Goal: Find specific page/section: Find specific page/section

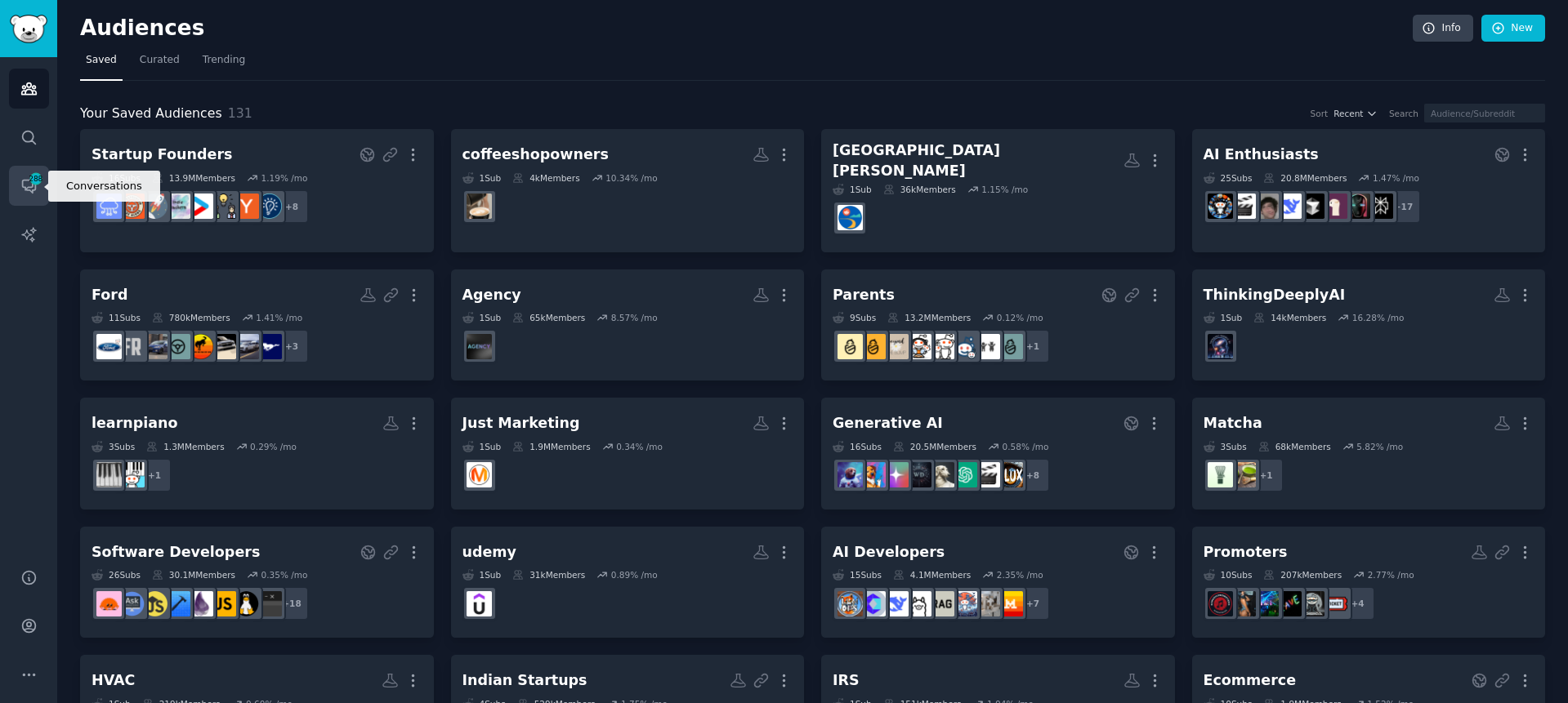
click at [41, 174] on span "288" at bounding box center [36, 178] width 14 height 11
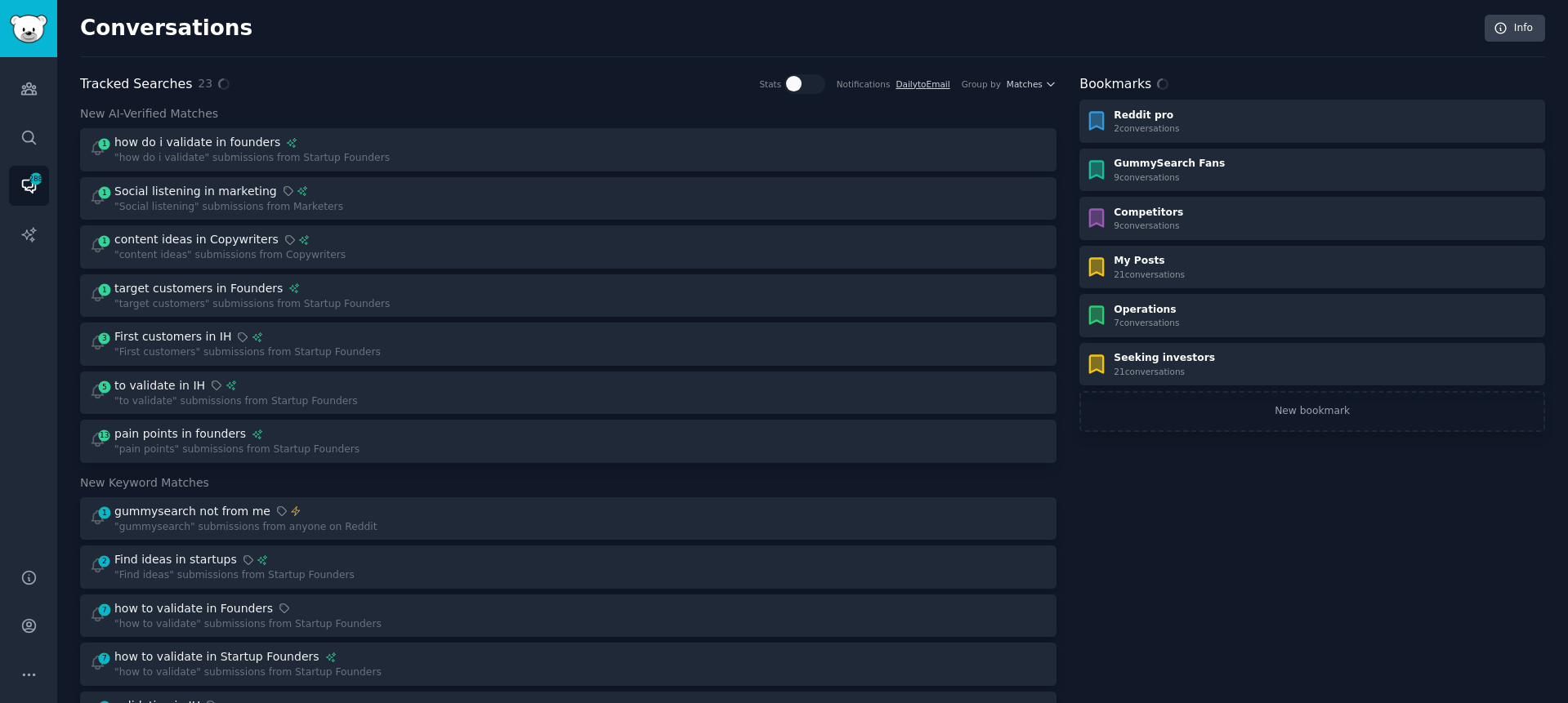
click at [499, 51] on div "Conversations Info" at bounding box center [812, 36] width 1465 height 43
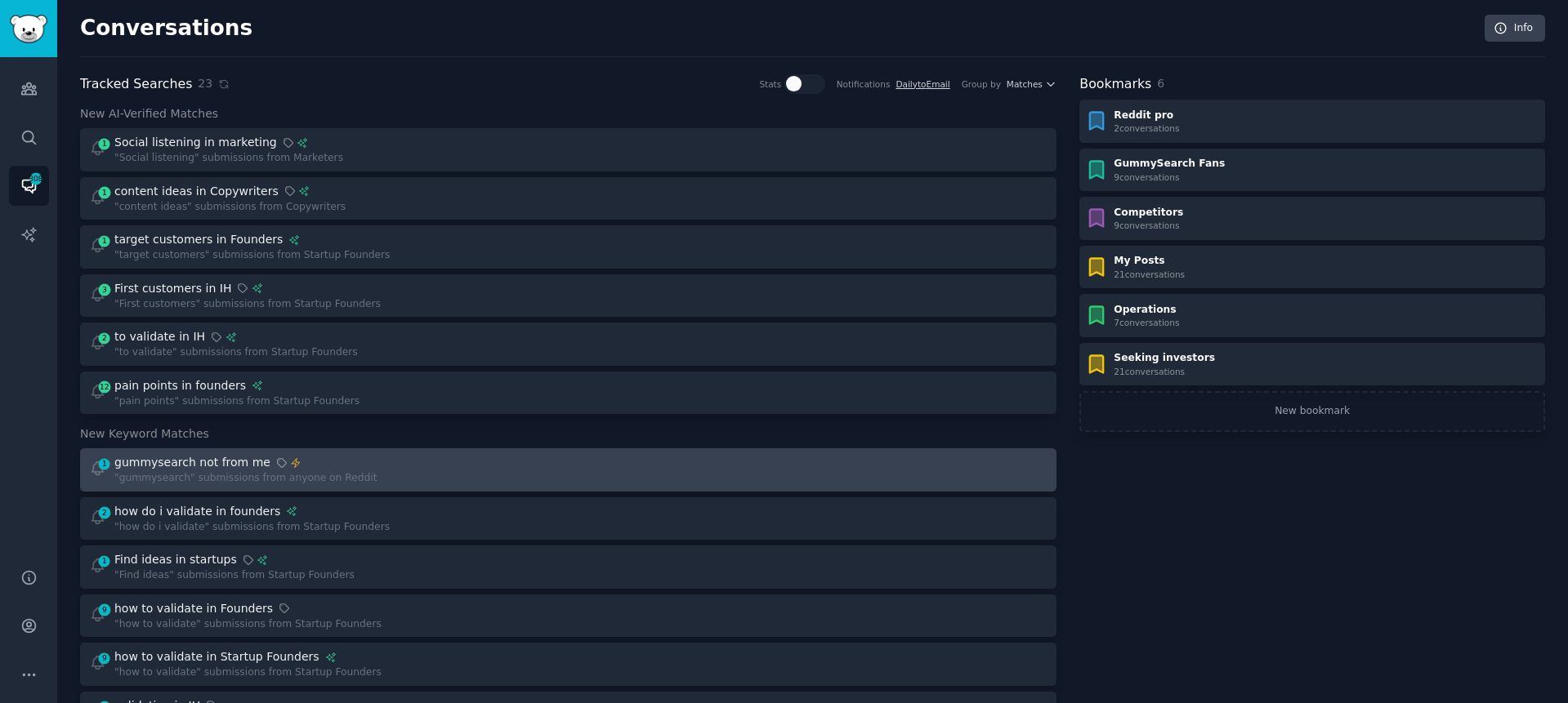
click at [441, 465] on div "1 gummysearch not from me "gummysearch" submissions from anyone on Reddit" at bounding box center [323, 470] width 468 height 32
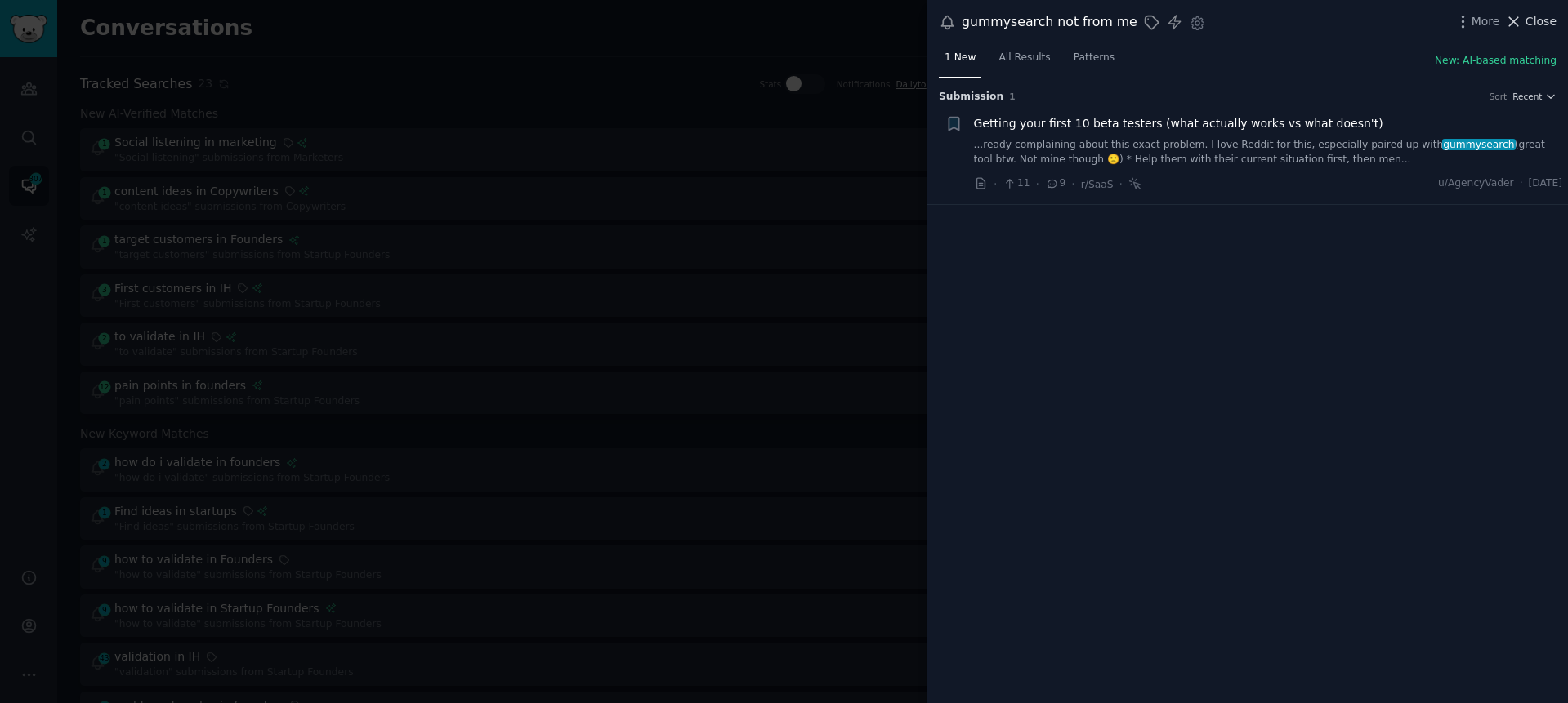
click at [1531, 19] on span "Close" at bounding box center [1541, 21] width 31 height 17
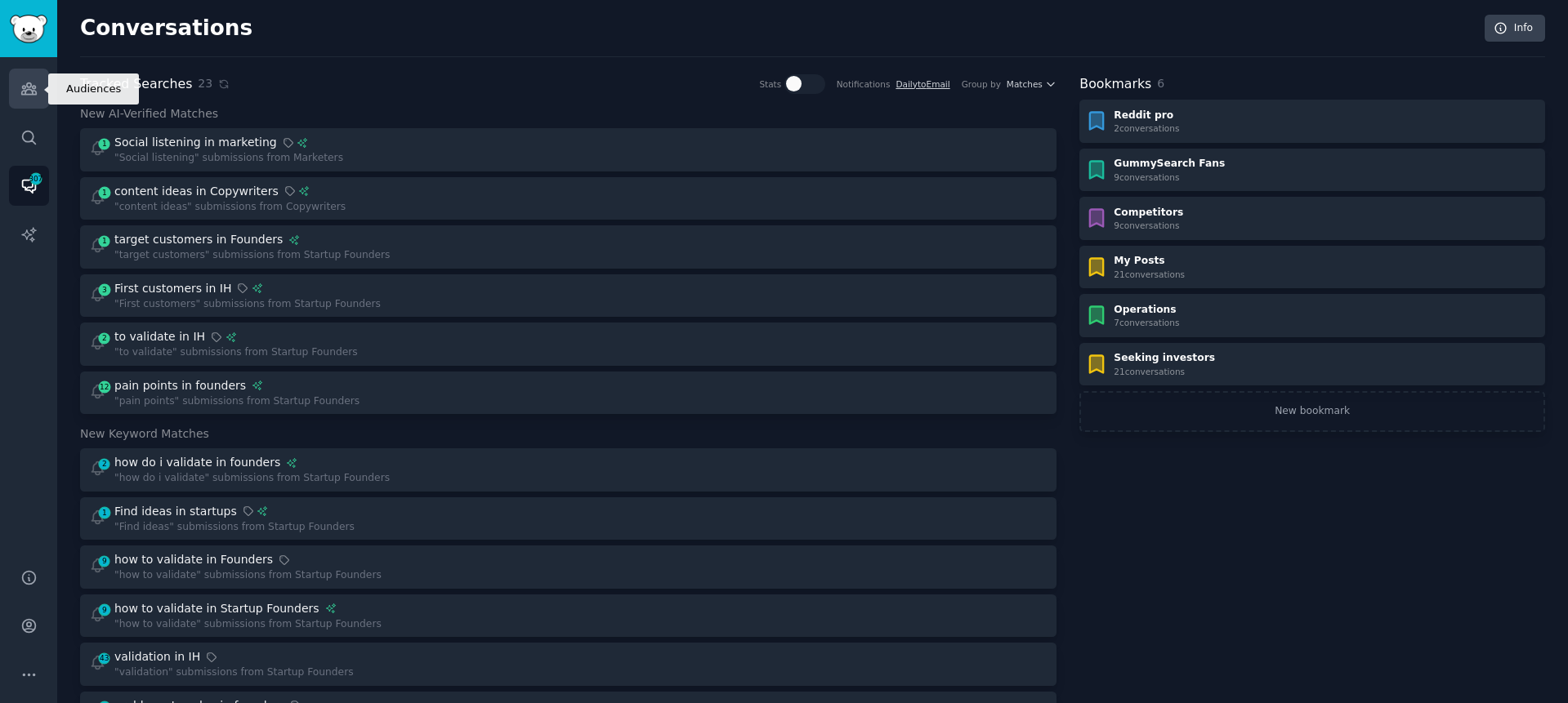
click at [17, 75] on link "Audiences" at bounding box center [29, 89] width 40 height 40
